Goal: Information Seeking & Learning: Learn about a topic

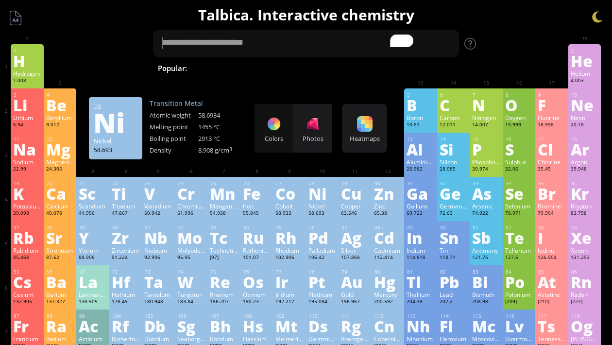
click at [274, 113] on div "Colors Photos" at bounding box center [294, 128] width 78 height 49
click at [274, 122] on div "Colors Photos" at bounding box center [294, 128] width 78 height 49
click at [315, 123] on div at bounding box center [313, 124] width 16 height 16
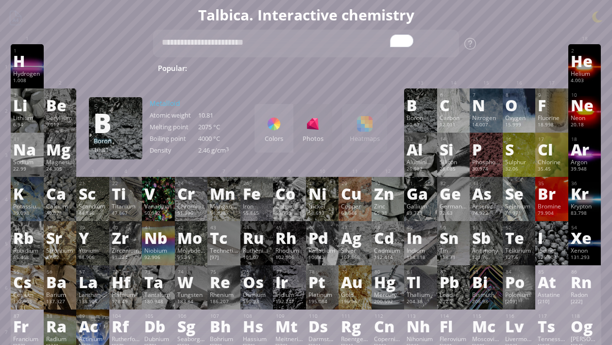
click at [374, 139] on div "Colors Photos Heatmaps Heatmaps Normal mode Melting point Boiling point Density…" at bounding box center [321, 128] width 133 height 49
click at [360, 132] on div "Colors Photos Heatmaps Heatmaps Normal mode Melting point Boiling point Density…" at bounding box center [321, 128] width 133 height 49
click at [262, 133] on div "Colors" at bounding box center [274, 128] width 39 height 49
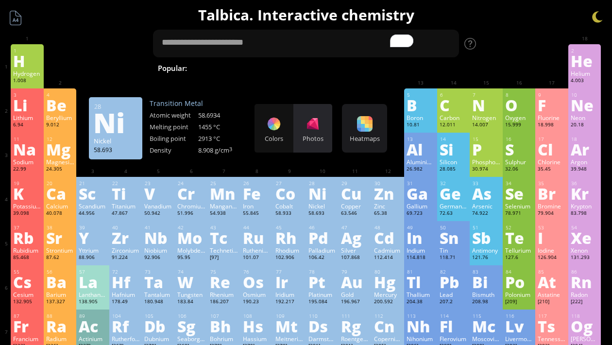
click at [305, 131] on div at bounding box center [313, 124] width 16 height 16
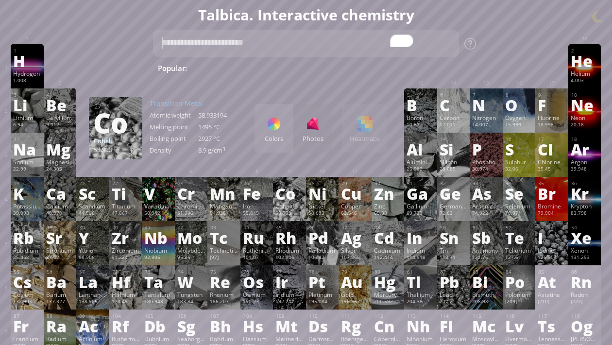
click at [206, 39] on textarea "To enrich screen reader interactions, please activate Accessibility in Grammarl…" at bounding box center [306, 44] width 306 height 28
type textarea "*"
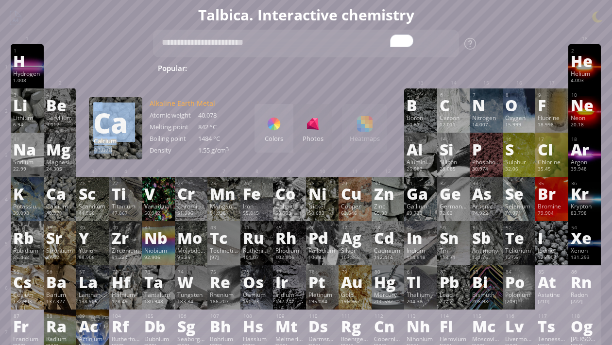
drag, startPoint x: 161, startPoint y: 87, endPoint x: 76, endPoint y: 203, distance: 143.9
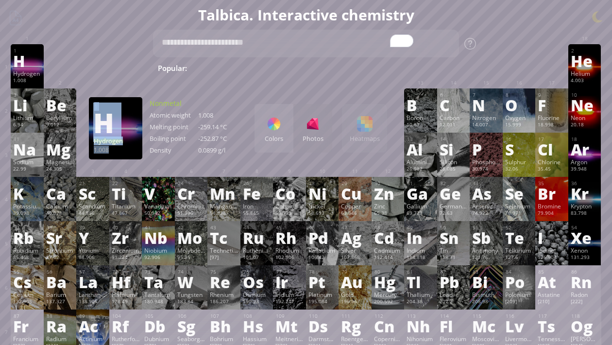
click at [15, 71] on div "Hydrogen" at bounding box center [27, 74] width 28 height 8
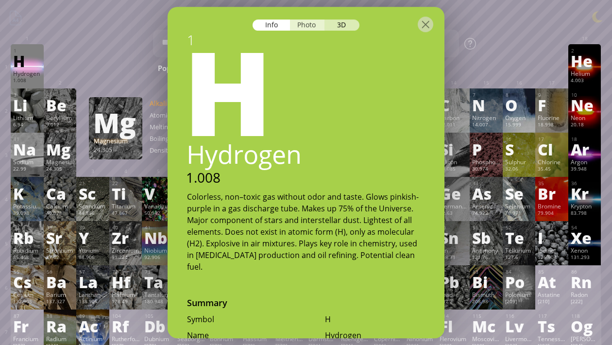
click at [296, 27] on div "Photo" at bounding box center [307, 24] width 35 height 11
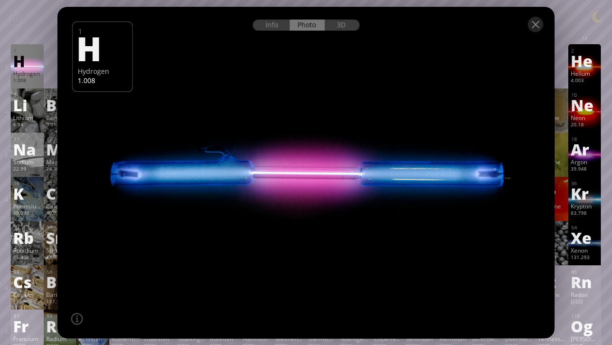
click at [350, 31] on div at bounding box center [306, 24] width 497 height 34
click at [342, 32] on div at bounding box center [306, 24] width 497 height 34
click at [342, 26] on div "3D" at bounding box center [342, 24] width 35 height 11
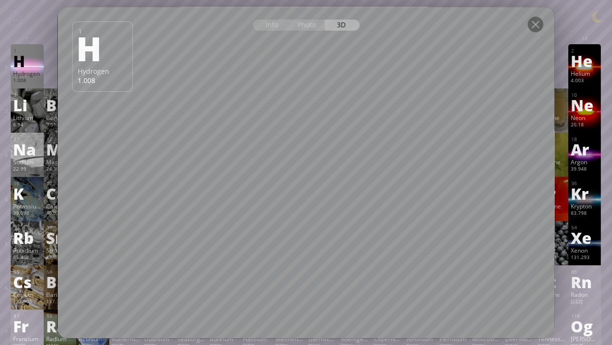
click at [38, 167] on div "22.99" at bounding box center [27, 170] width 28 height 8
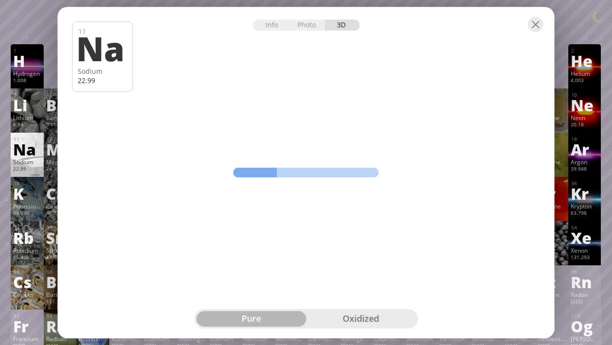
click at [538, 19] on div at bounding box center [536, 25] width 16 height 16
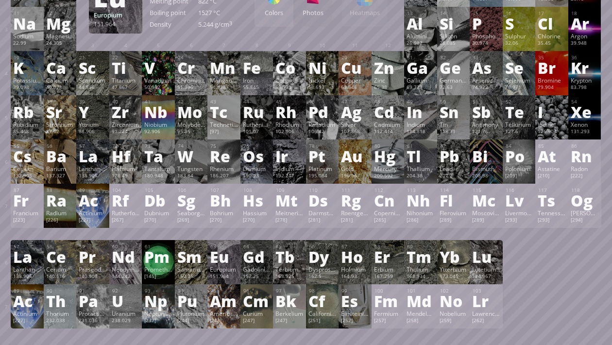
scroll to position [126, 0]
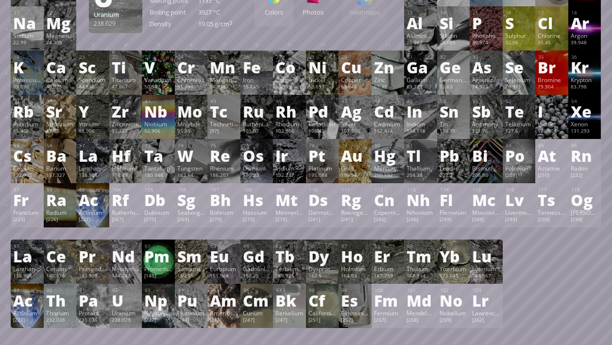
click at [127, 294] on div "92" at bounding box center [126, 290] width 28 height 6
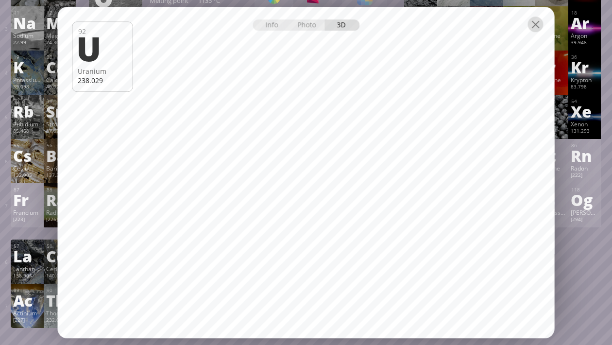
click at [538, 23] on div at bounding box center [536, 25] width 16 height 16
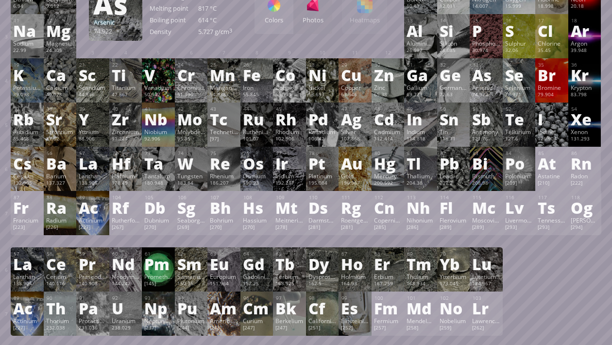
scroll to position [0, 0]
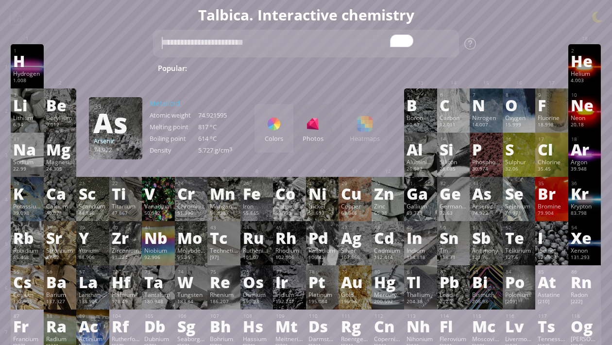
click at [206, 35] on textarea "To enrich screen reader interactions, please activate Accessibility in Grammarl…" at bounding box center [306, 44] width 306 height 28
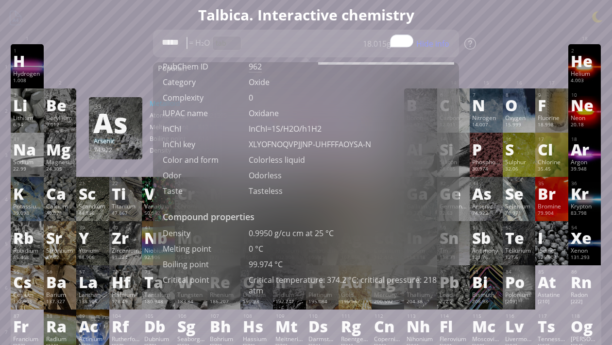
scroll to position [400, 0]
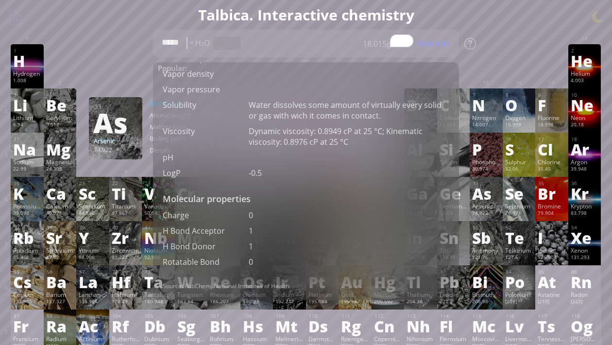
click at [96, 177] on div "21 Sc Scandium 44.956 0, +1, +2, +3 0, +1, +2, +3 1541 °C 2830 °C 2.985 g/cm 3 …" at bounding box center [92, 199] width 33 height 44
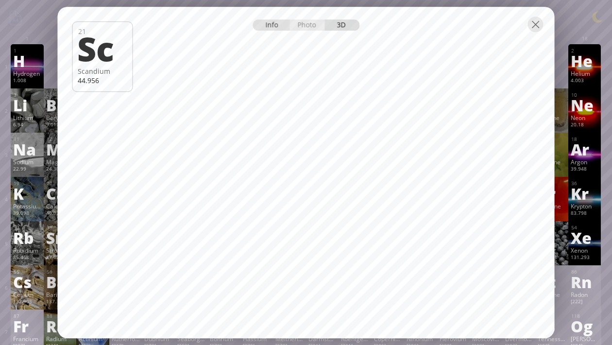
click at [269, 26] on div "Info" at bounding box center [271, 24] width 37 height 11
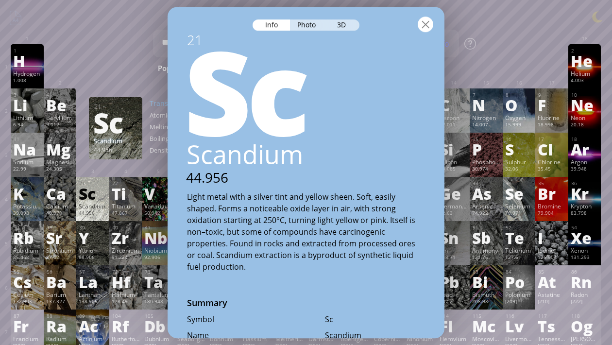
click at [425, 26] on div at bounding box center [426, 25] width 16 height 16
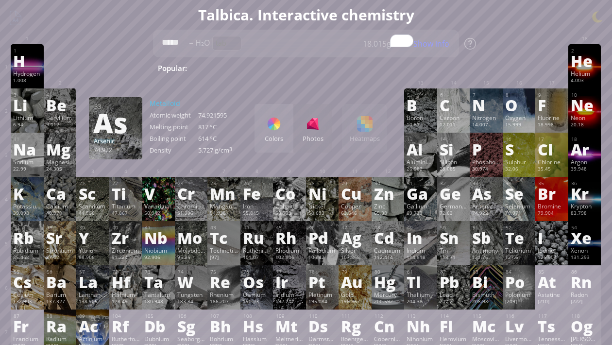
click at [482, 200] on div "As" at bounding box center [486, 194] width 28 height 16
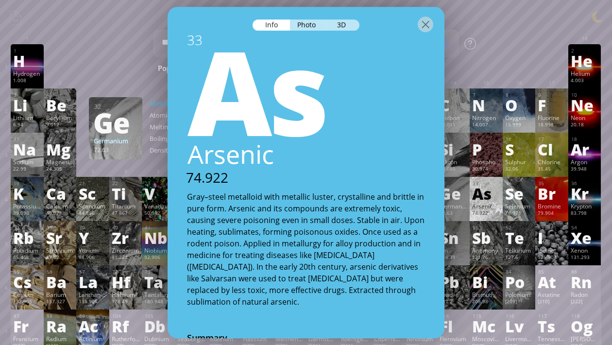
click at [291, 18] on div at bounding box center [306, 24] width 277 height 34
click at [298, 21] on div "Photo" at bounding box center [307, 24] width 35 height 11
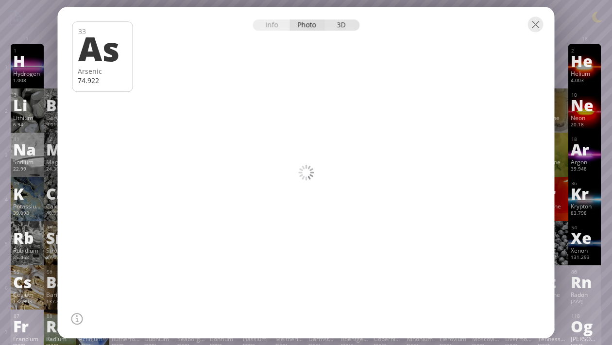
click at [348, 25] on div "3D" at bounding box center [342, 24] width 35 height 11
click at [270, 28] on div "Info" at bounding box center [271, 24] width 37 height 11
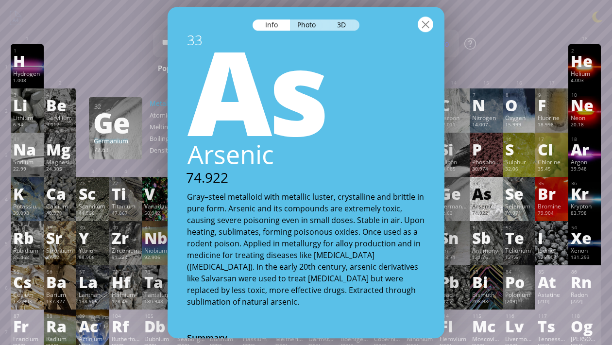
click at [428, 22] on div at bounding box center [426, 25] width 16 height 16
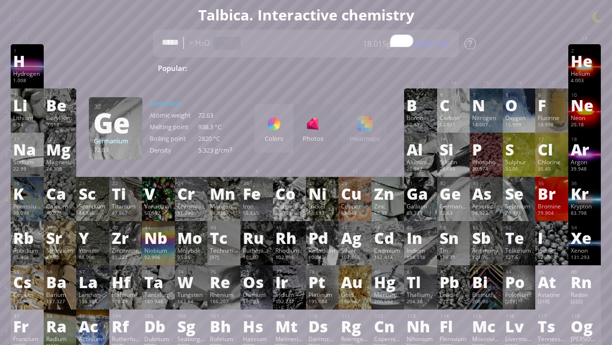
click at [182, 46] on textarea "*****" at bounding box center [306, 44] width 306 height 28
type textarea "*"
drag, startPoint x: 385, startPoint y: 70, endPoint x: 325, endPoint y: 164, distance: 111.2
click at [364, 140] on div "Colors Photos Heatmaps Heatmaps Normal mode Melting point Boiling point Density…" at bounding box center [321, 128] width 133 height 49
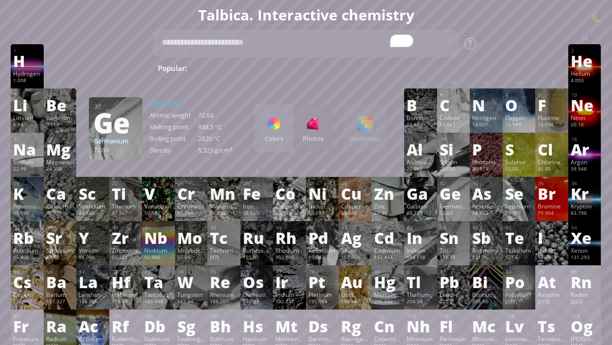
click at [296, 140] on div "Colors Photos" at bounding box center [294, 128] width 78 height 49
click at [337, 121] on div "Colors Photos Heatmaps Heatmaps Normal mode Melting point Boiling point Density…" at bounding box center [321, 128] width 133 height 49
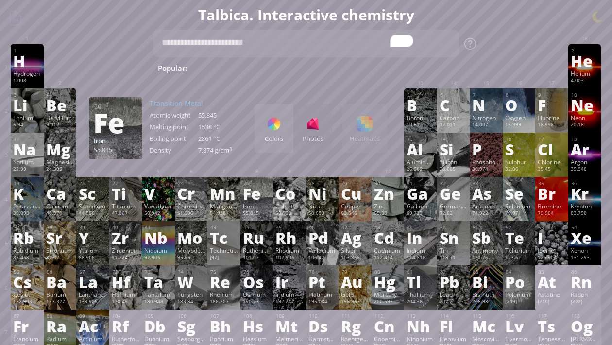
click at [270, 201] on div "Fe" at bounding box center [257, 194] width 28 height 16
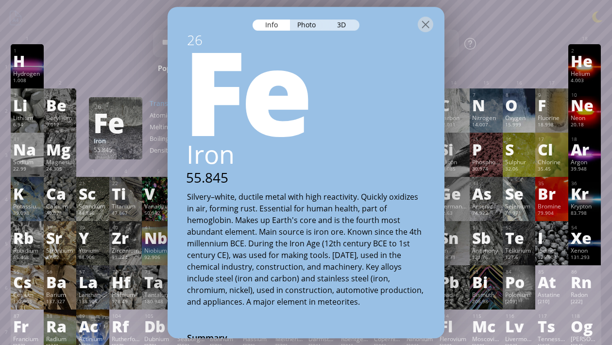
click at [104, 149] on div "55.845" at bounding box center [116, 150] width 44 height 8
click at [423, 26] on div at bounding box center [426, 25] width 16 height 16
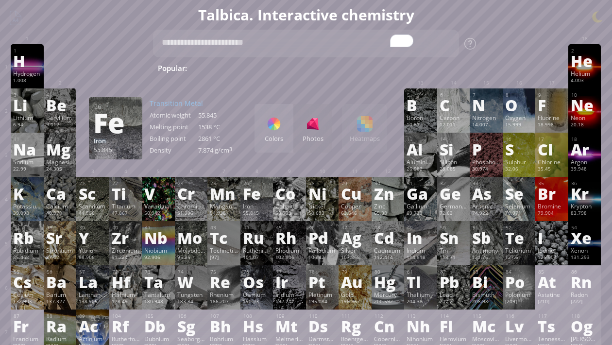
click at [322, 143] on div "Colors Photos" at bounding box center [294, 128] width 78 height 49
click at [320, 141] on div "Colors Photos" at bounding box center [294, 128] width 78 height 49
click at [281, 132] on div "Colors" at bounding box center [274, 128] width 39 height 49
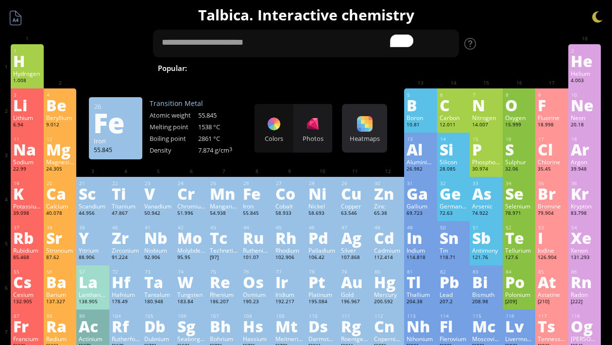
click at [365, 140] on div "Heatmaps" at bounding box center [365, 138] width 40 height 9
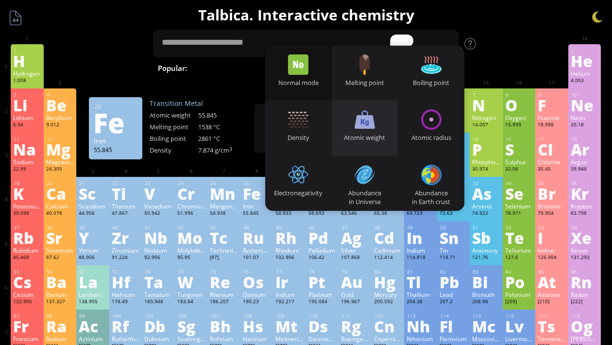
click at [376, 118] on div "Atomic weight" at bounding box center [365, 128] width 67 height 55
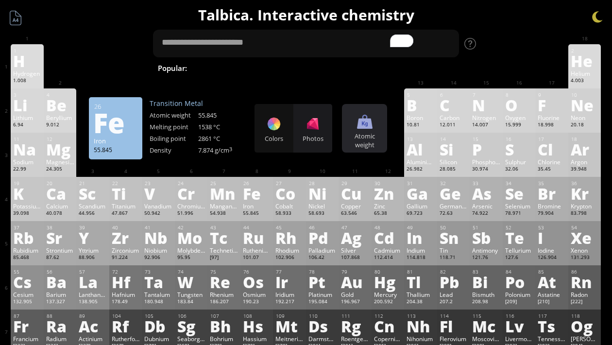
click at [371, 134] on div "Atomic weight" at bounding box center [365, 140] width 40 height 17
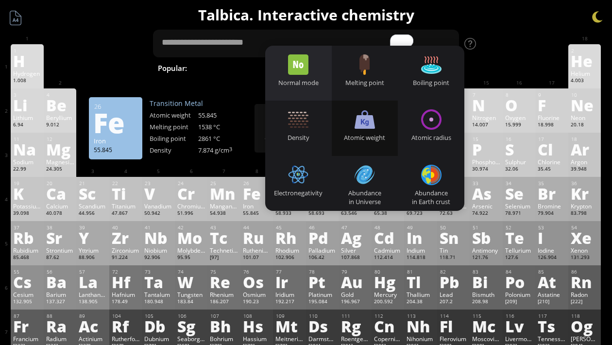
click at [305, 71] on div at bounding box center [298, 64] width 20 height 20
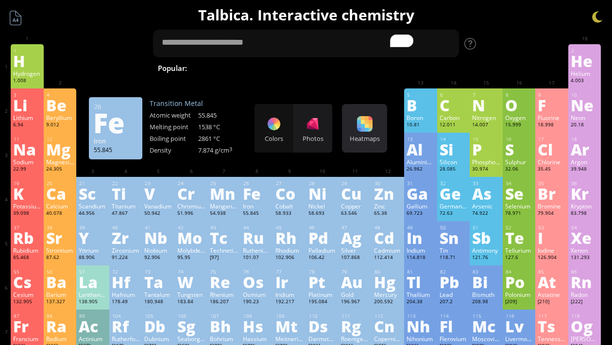
click at [371, 129] on div at bounding box center [365, 124] width 16 height 16
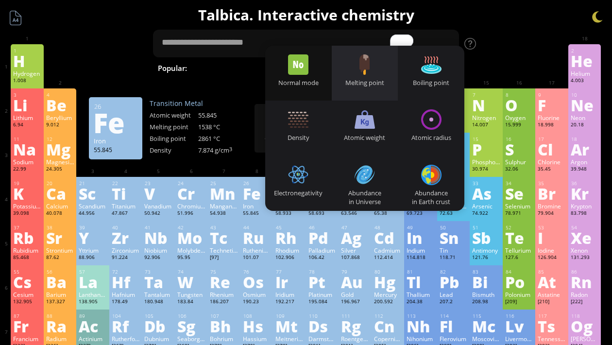
click at [357, 77] on div "Melting point" at bounding box center [365, 73] width 67 height 55
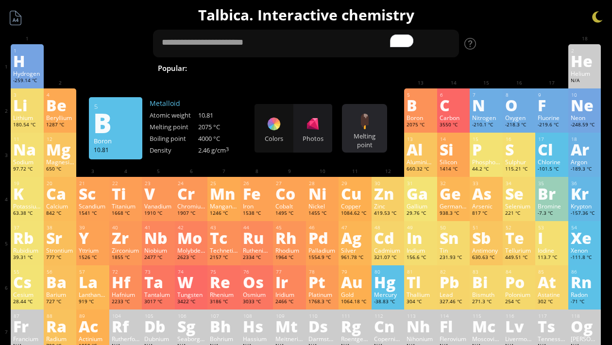
click at [353, 122] on div "Melting point Heatmaps Normal mode Melting point Boiling point Density Atomic w…" at bounding box center [364, 128] width 45 height 49
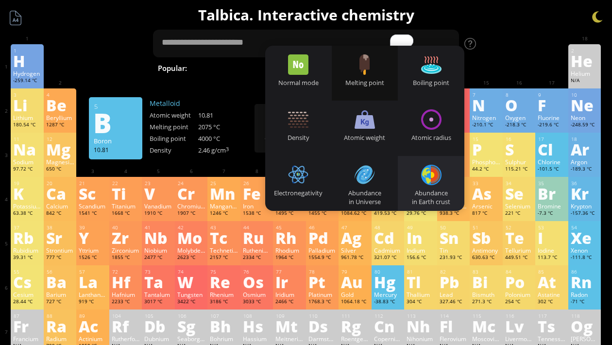
click at [421, 177] on div at bounding box center [431, 175] width 20 height 20
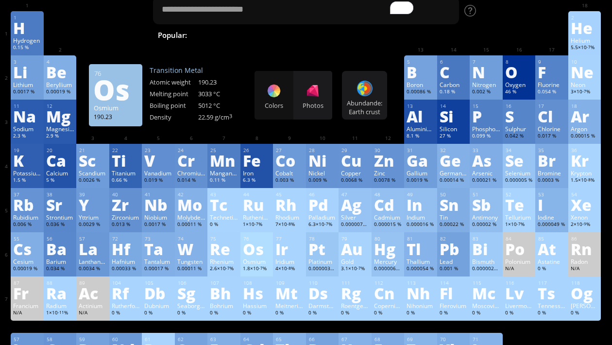
scroll to position [33, 0]
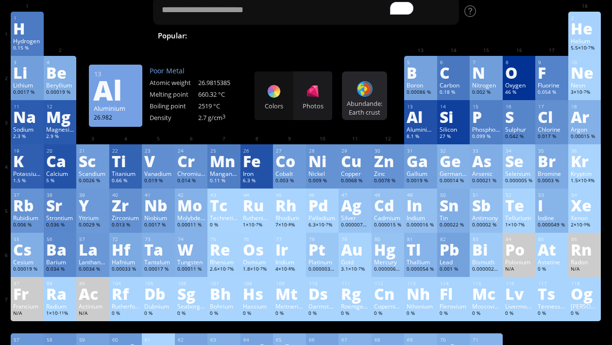
click at [358, 107] on div "Abundande: Earth crust" at bounding box center [365, 107] width 40 height 17
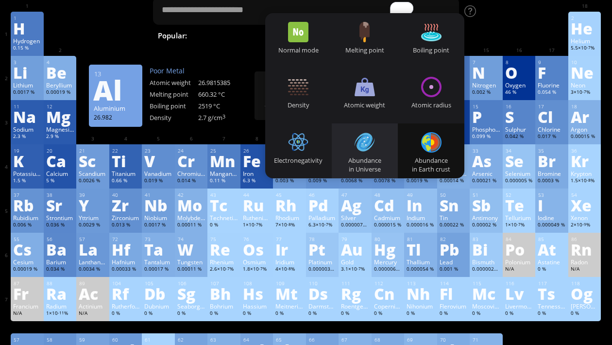
click at [341, 149] on div "Abundance in Universe" at bounding box center [365, 150] width 67 height 55
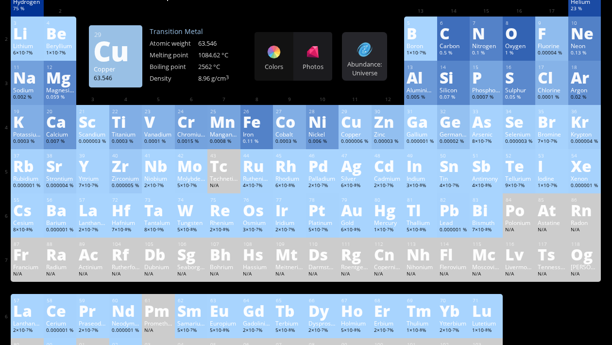
scroll to position [73, 0]
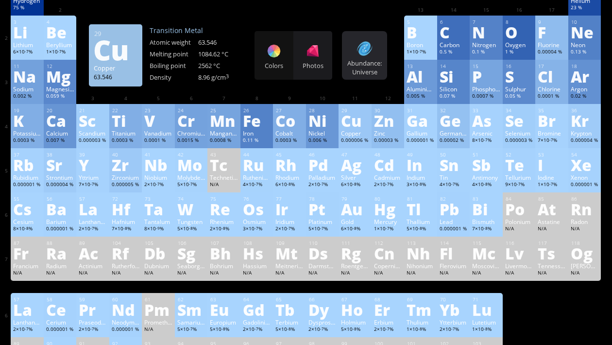
click at [367, 56] on div at bounding box center [365, 49] width 16 height 16
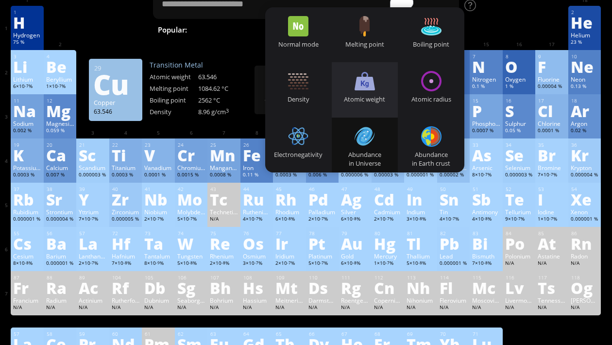
scroll to position [39, 0]
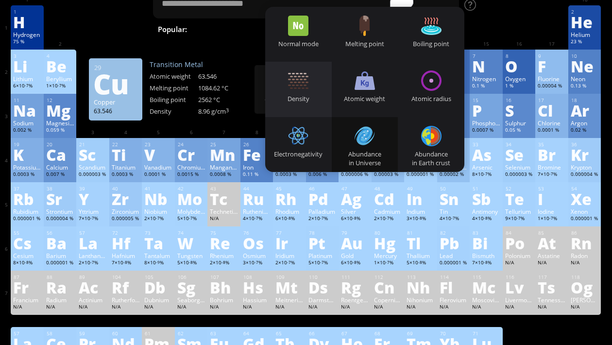
click at [295, 63] on div "Density" at bounding box center [298, 89] width 67 height 55
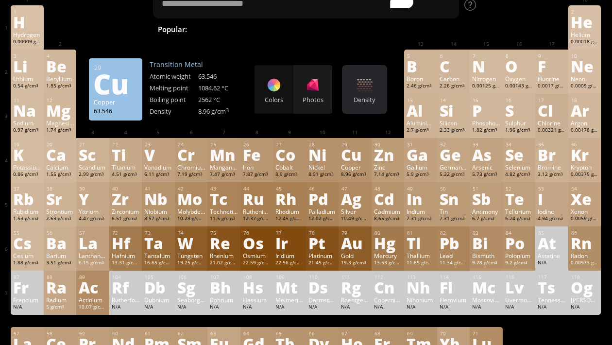
click at [353, 87] on div "Density Heatmaps Normal mode Melting point Boiling point Density Atomic weight …" at bounding box center [364, 89] width 45 height 49
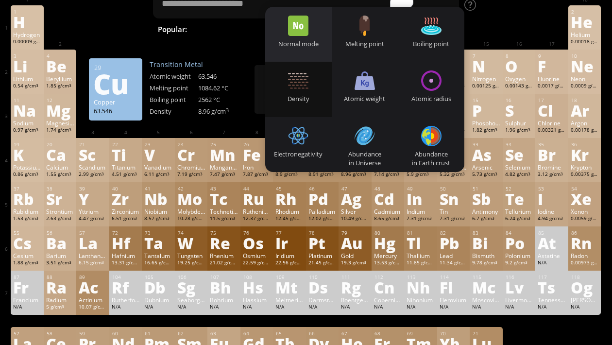
click at [308, 31] on div at bounding box center [298, 26] width 20 height 20
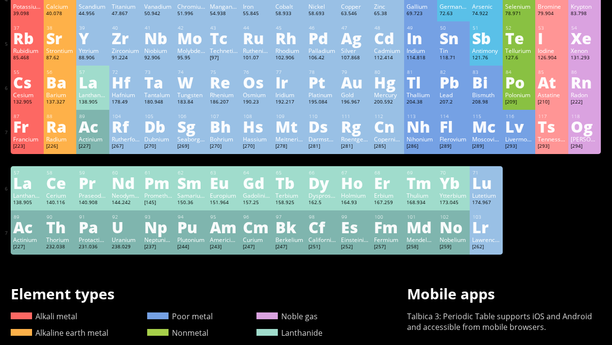
scroll to position [0, 0]
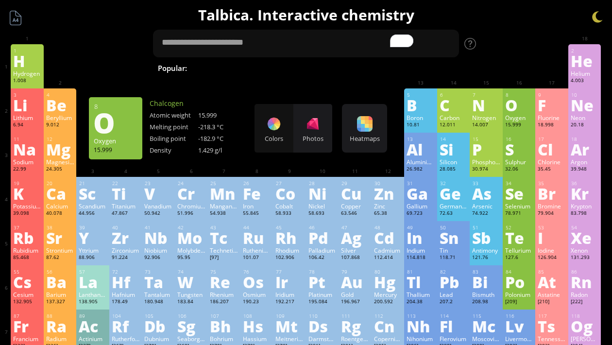
click at [513, 118] on div "Oxygen" at bounding box center [519, 118] width 28 height 8
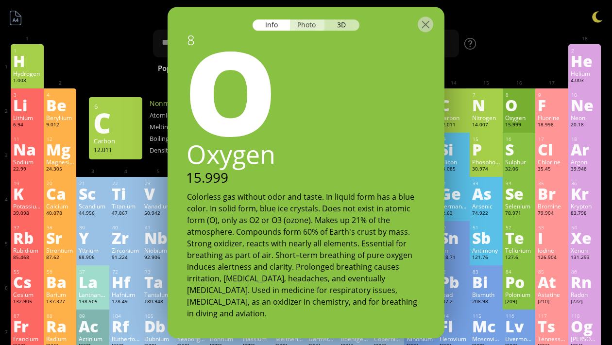
click at [313, 23] on div "Photo" at bounding box center [307, 24] width 35 height 11
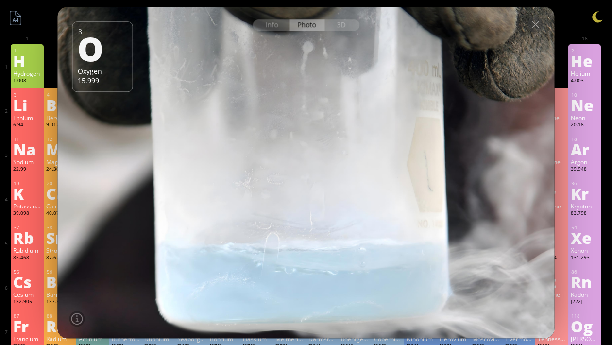
drag, startPoint x: 307, startPoint y: 110, endPoint x: 265, endPoint y: 111, distance: 41.8
click at [265, 111] on div at bounding box center [306, 172] width 502 height 334
click at [348, 27] on div "3D" at bounding box center [342, 24] width 35 height 11
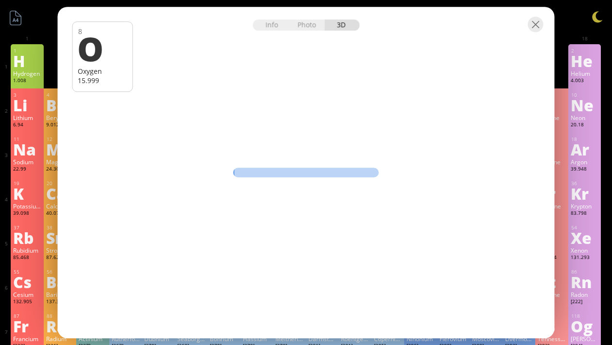
click at [349, 101] on div "Info Photo 3D Info Photo 3D 8 O Oxygen 15.999 [MEDICAL_DATA] boils at -182 °C U…" at bounding box center [306, 172] width 497 height 331
click at [349, 100] on div "Info Photo 3D Info Photo 3D 8 O Oxygen 15.999 [MEDICAL_DATA] boils at -182 °C U…" at bounding box center [306, 172] width 497 height 331
click at [324, 123] on div "Info Photo 3D Info Photo 3D 8 O Oxygen 15.999 [MEDICAL_DATA] boils at -182 °C U…" at bounding box center [306, 172] width 497 height 331
click at [537, 27] on div at bounding box center [536, 25] width 16 height 16
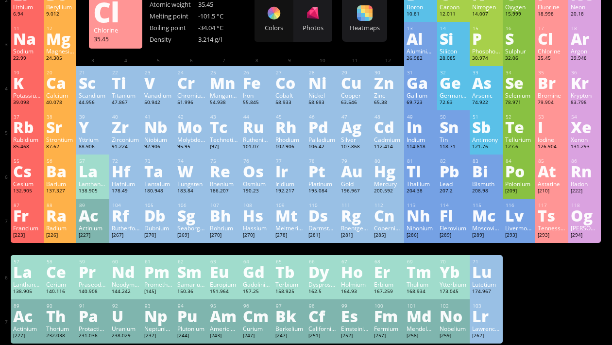
scroll to position [112, 0]
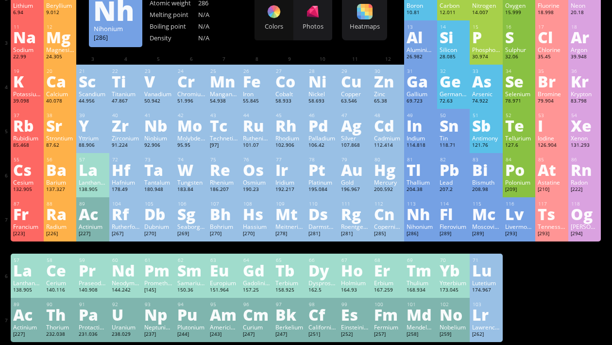
drag, startPoint x: 440, startPoint y: 179, endPoint x: 493, endPoint y: 263, distance: 99.1
click at [493, 263] on div "1 H Hydrogen 1.008 −1, +1 −1, +1 -259.14 °C -252.87 °C 0.0899 g/l 1s 1 2 He Hel…" at bounding box center [306, 137] width 591 height 410
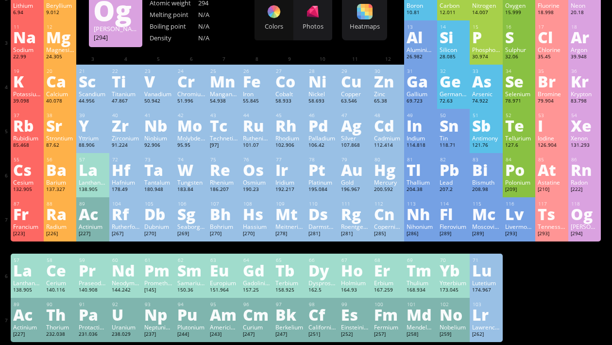
click at [583, 222] on div "Og" at bounding box center [585, 214] width 28 height 16
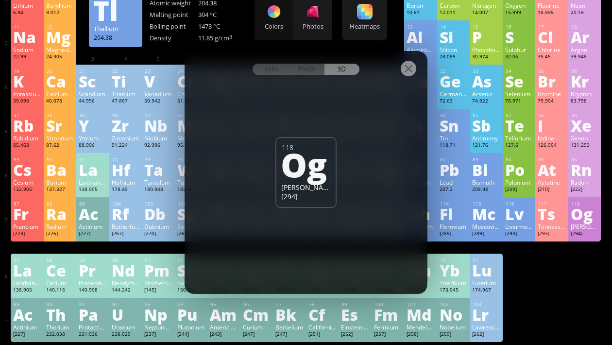
click at [303, 58] on div at bounding box center [306, 68] width 243 height 34
click at [300, 70] on div "Photo" at bounding box center [307, 69] width 35 height 11
click at [414, 72] on div at bounding box center [409, 69] width 16 height 16
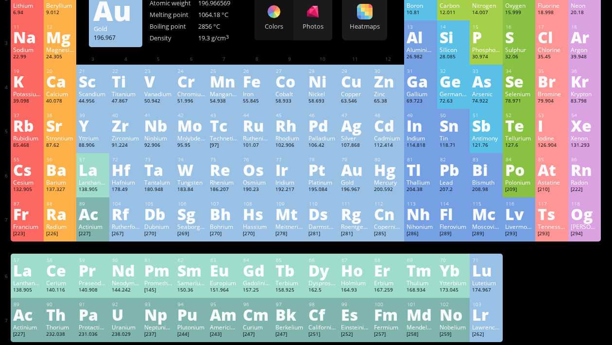
click at [354, 176] on div "Au" at bounding box center [355, 170] width 28 height 16
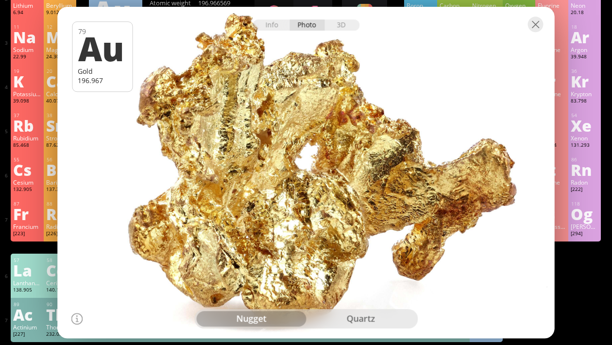
click at [337, 311] on div "nugget quartz" at bounding box center [306, 318] width 224 height 19
click at [335, 320] on div "quartz" at bounding box center [361, 319] width 110 height 16
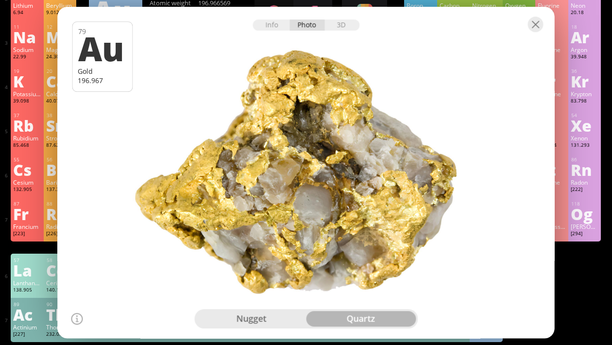
click at [278, 310] on div "nugget quartz" at bounding box center [306, 318] width 224 height 19
click at [271, 325] on div "nugget" at bounding box center [251, 319] width 110 height 16
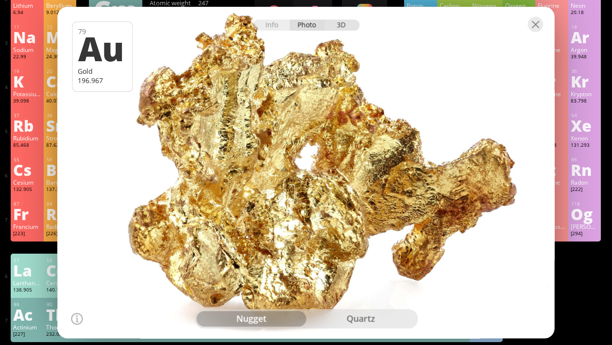
click at [338, 30] on div "3D" at bounding box center [342, 24] width 35 height 11
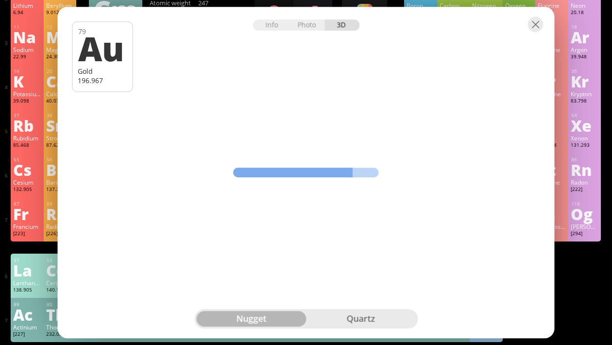
click at [398, 124] on div "Info Photo 3D Info Photo 3D 79 Au Gold 196.967 Native nugget of gold from [GEOG…" at bounding box center [306, 172] width 497 height 331
click at [371, 139] on div "Info Photo 3D Info Photo 3D 79 Au Gold 196.967 Native nugget of gold from [GEOG…" at bounding box center [306, 172] width 497 height 331
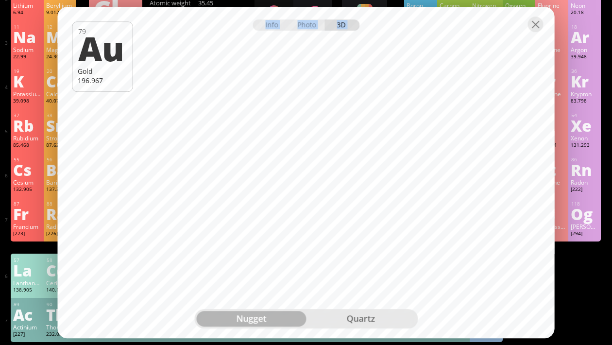
click at [328, 24] on div "Info Photo 3D" at bounding box center [306, 24] width 107 height 11
click at [537, 19] on div at bounding box center [536, 25] width 16 height 16
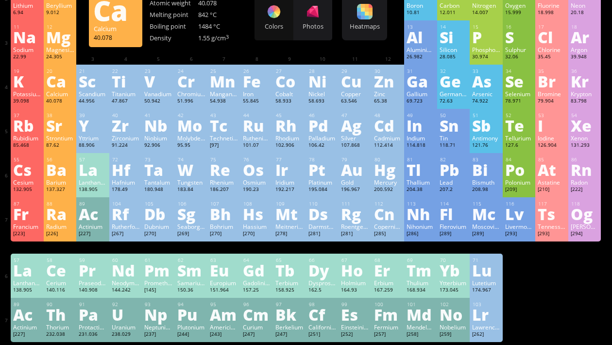
click at [70, 78] on div "Ca" at bounding box center [60, 81] width 28 height 16
